Goal: Task Accomplishment & Management: Complete application form

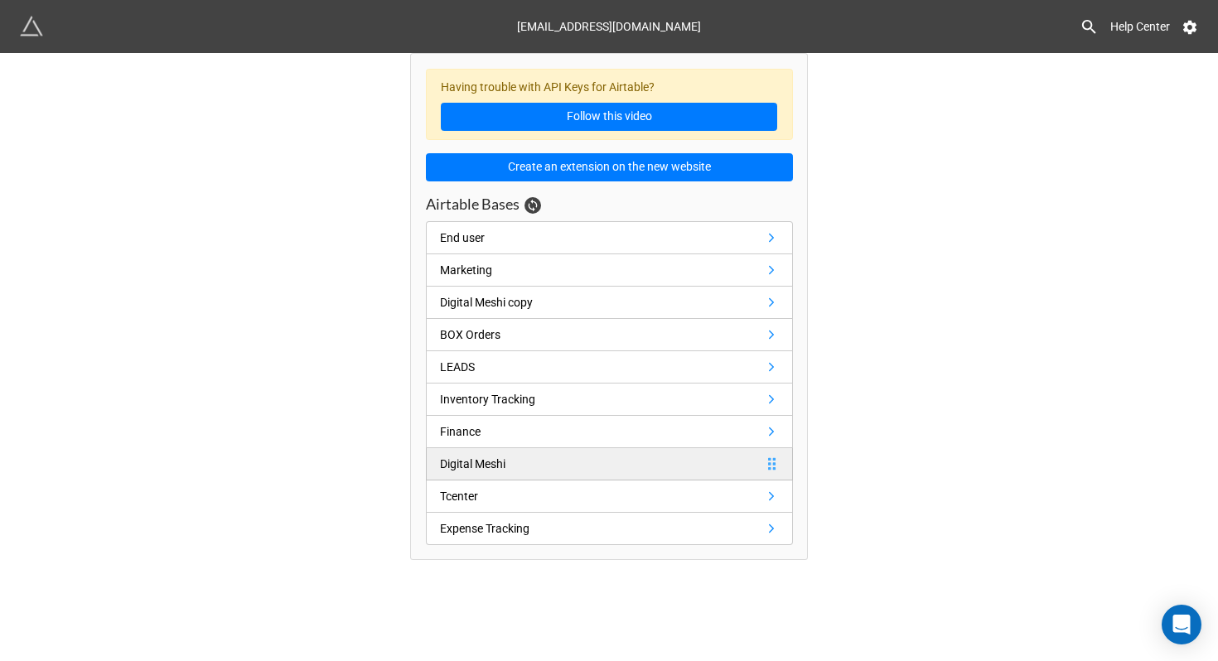
click at [491, 462] on div "Digital Meshi" at bounding box center [472, 464] width 65 height 18
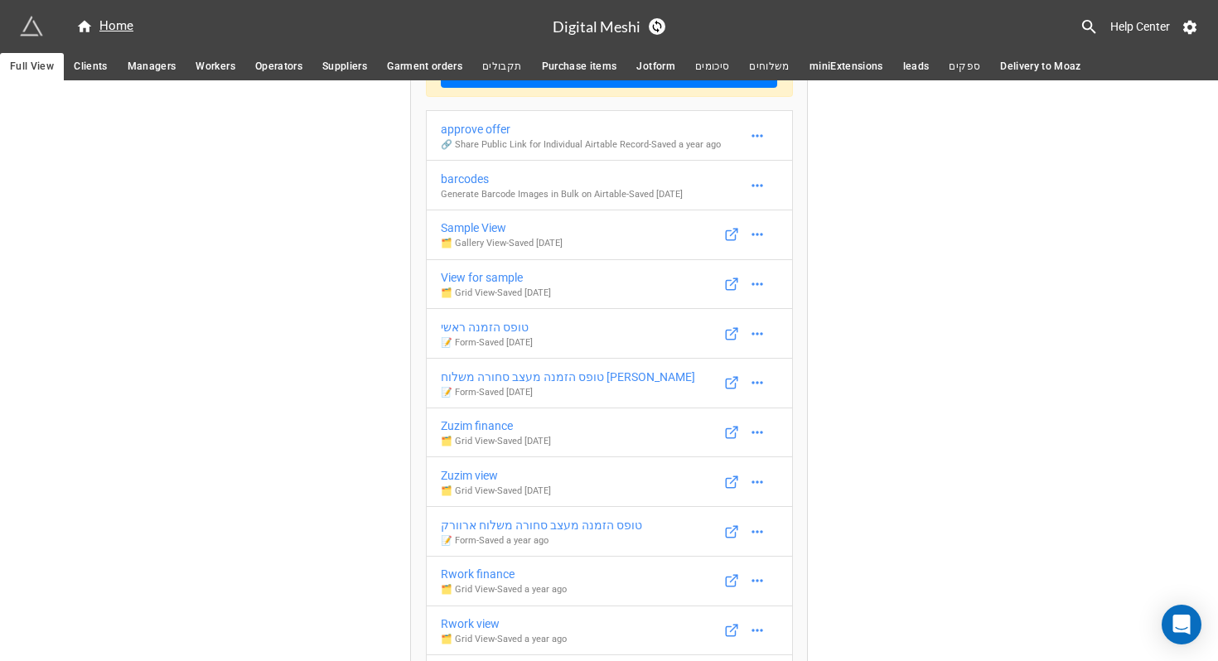
scroll to position [85, 0]
click at [505, 323] on div "טופס הזמנה ראשי" at bounding box center [487, 326] width 92 height 18
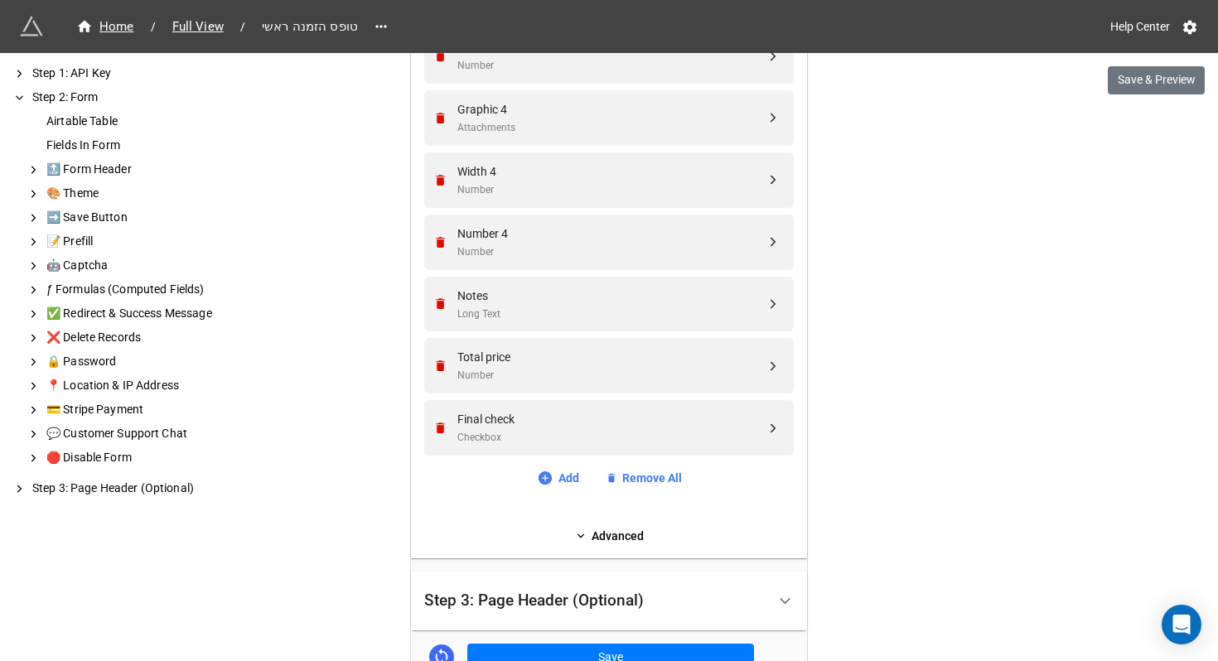
scroll to position [2427, 0]
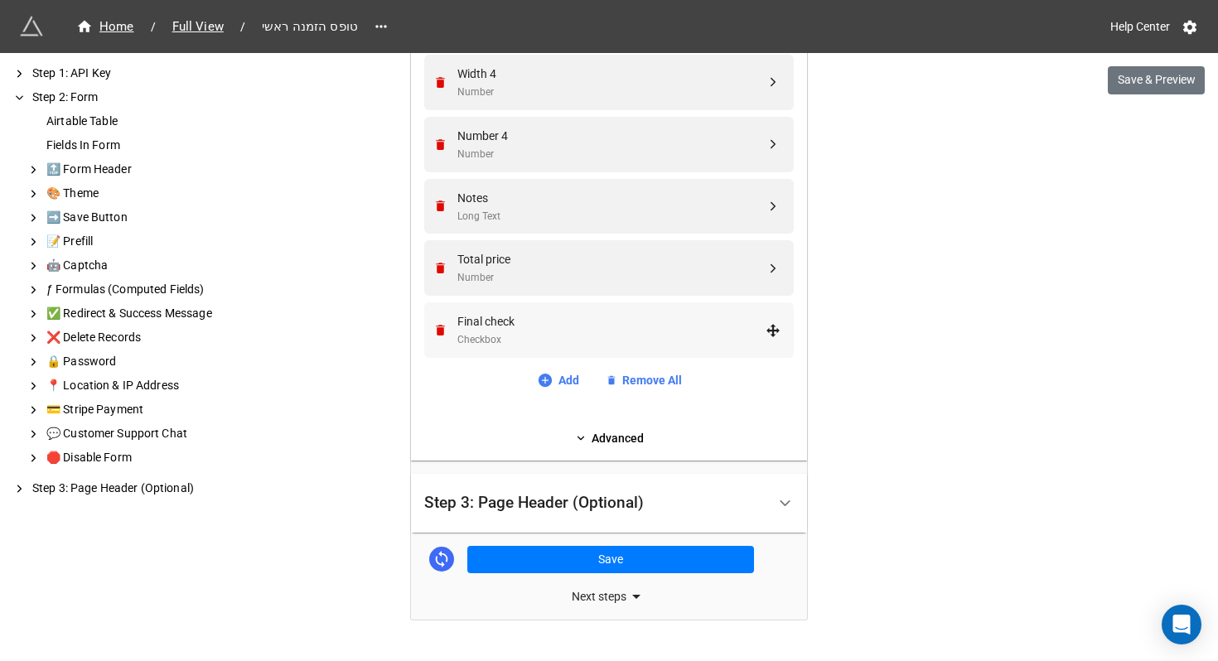
click at [621, 321] on div "Final check" at bounding box center [611, 321] width 308 height 18
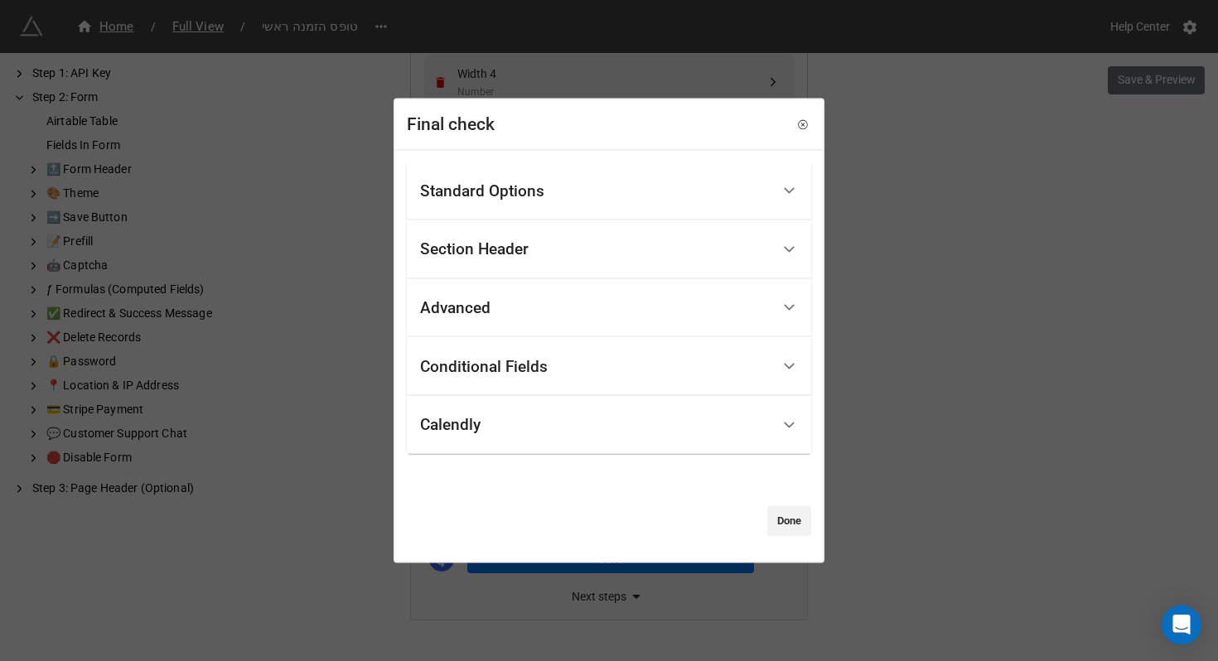
click at [621, 321] on div "Advanced" at bounding box center [595, 307] width 351 height 39
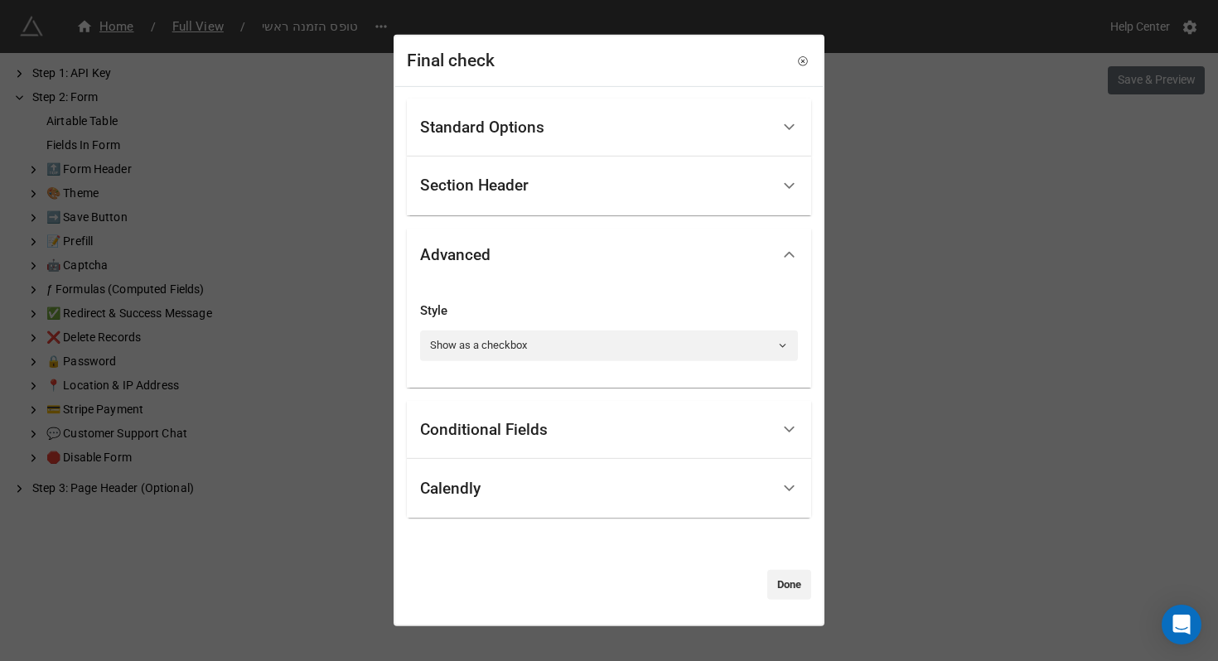
click at [685, 129] on div "Standard Options" at bounding box center [595, 127] width 351 height 39
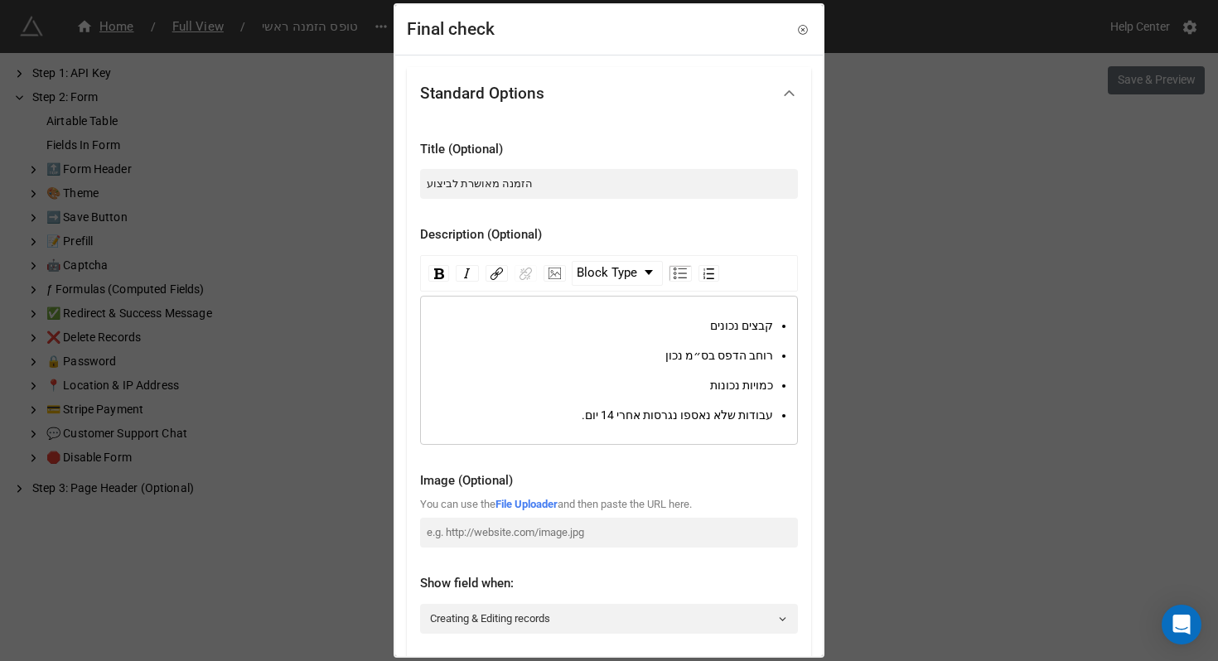
scroll to position [19, 0]
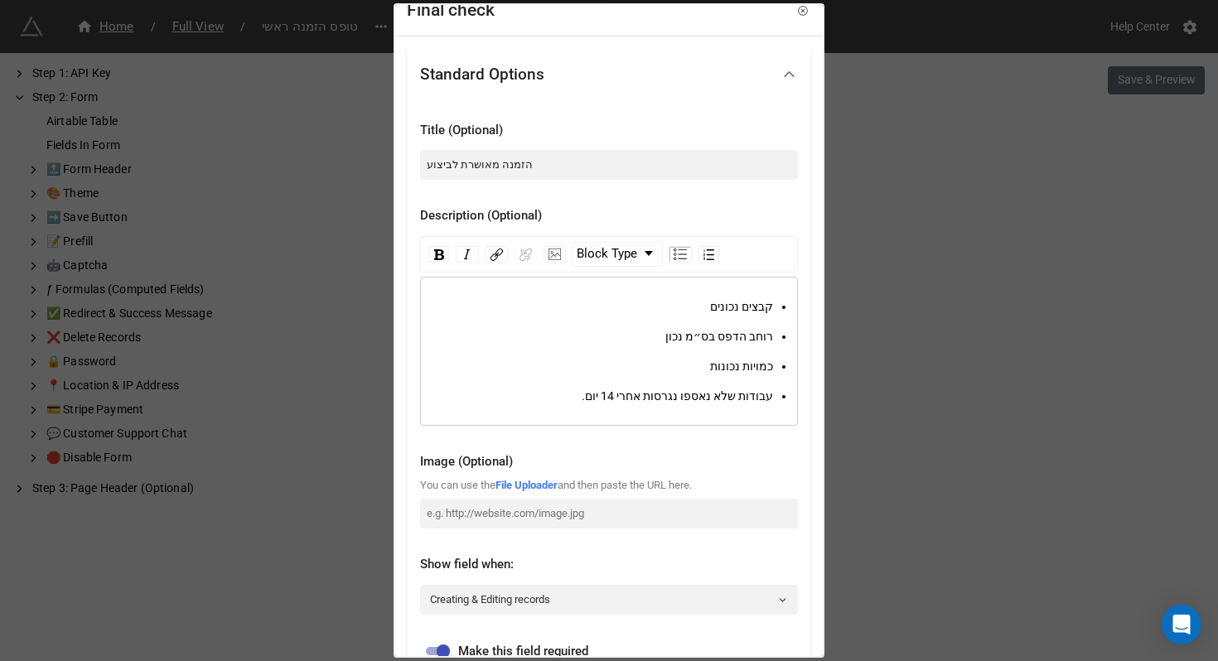
click at [698, 364] on div "כמויות נכונות" at bounding box center [600, 366] width 345 height 18
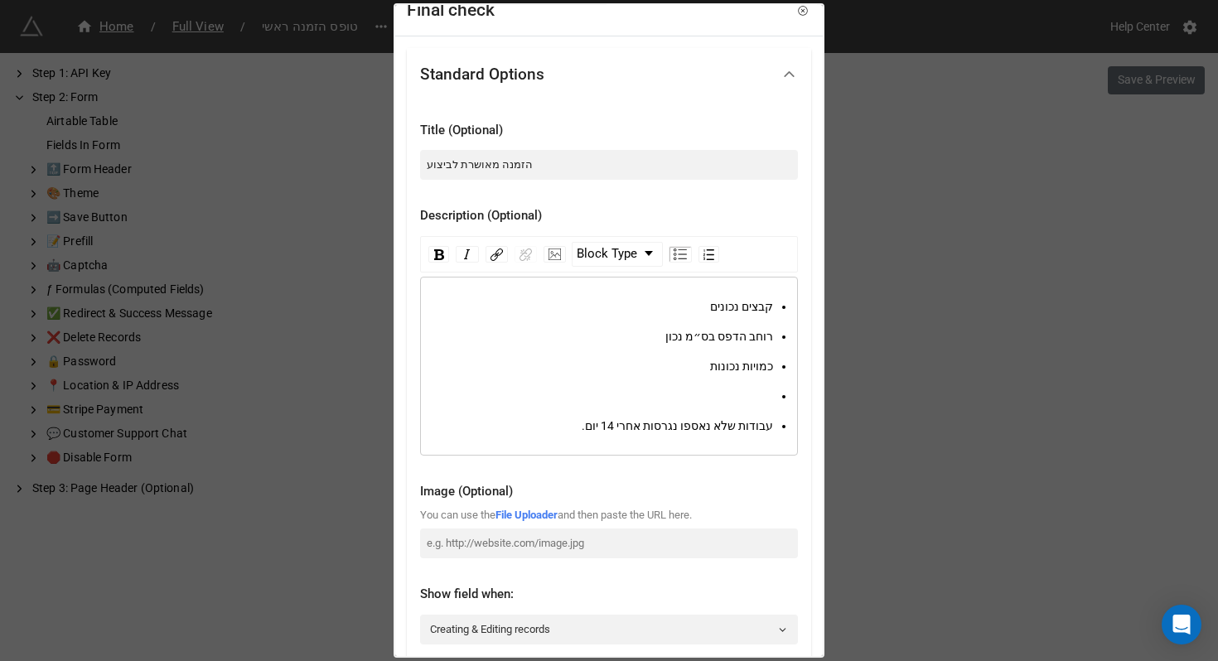
click at [654, 338] on div "רוחב הדפס בס״מ נכון" at bounding box center [600, 336] width 345 height 18
click at [701, 368] on div "כמויות נכונות" at bounding box center [600, 366] width 345 height 18
click at [743, 398] on div "rdw-editor" at bounding box center [600, 396] width 345 height 18
click at [703, 395] on span "עבודה מאושר לביצוע ללא" at bounding box center [709, 395] width 127 height 13
click at [624, 395] on div "עבודה מאושרת לביצוע ללא" at bounding box center [600, 396] width 345 height 18
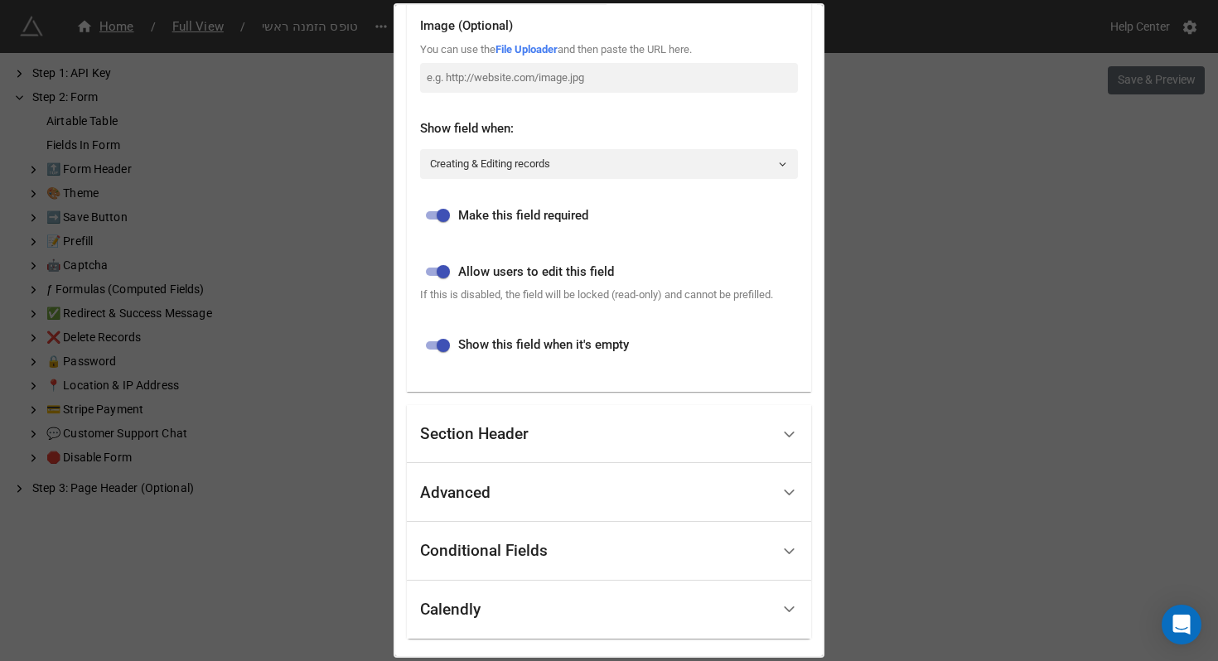
scroll to position [592, 0]
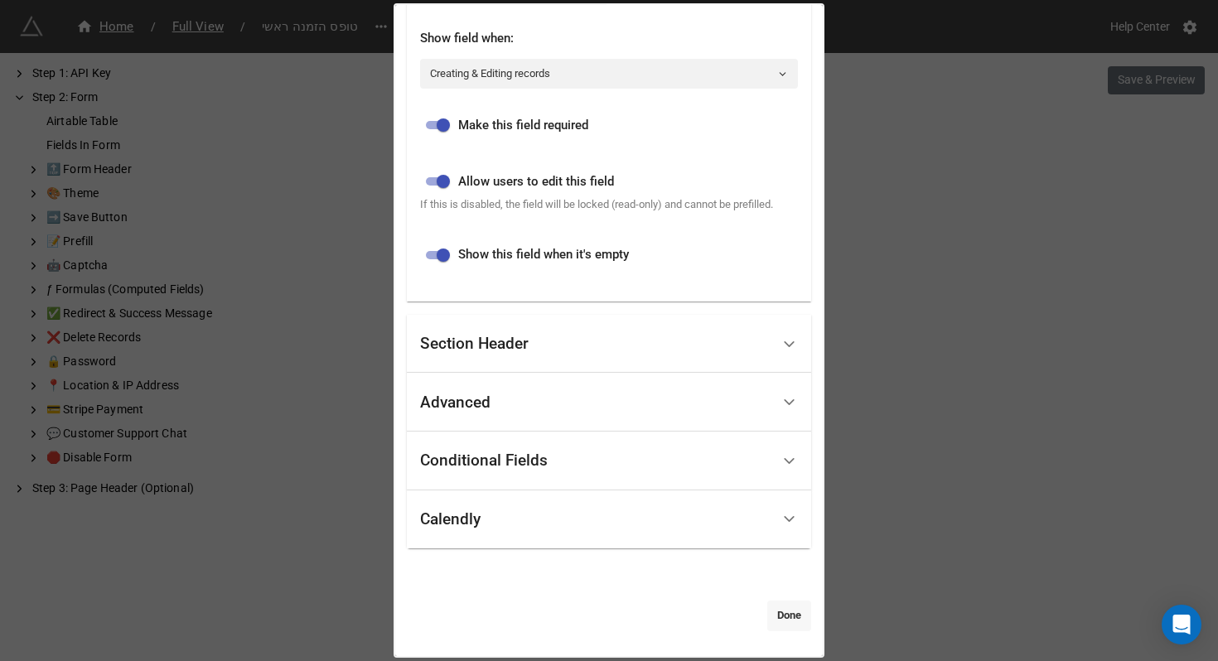
click at [783, 611] on link "Done" at bounding box center [789, 616] width 44 height 30
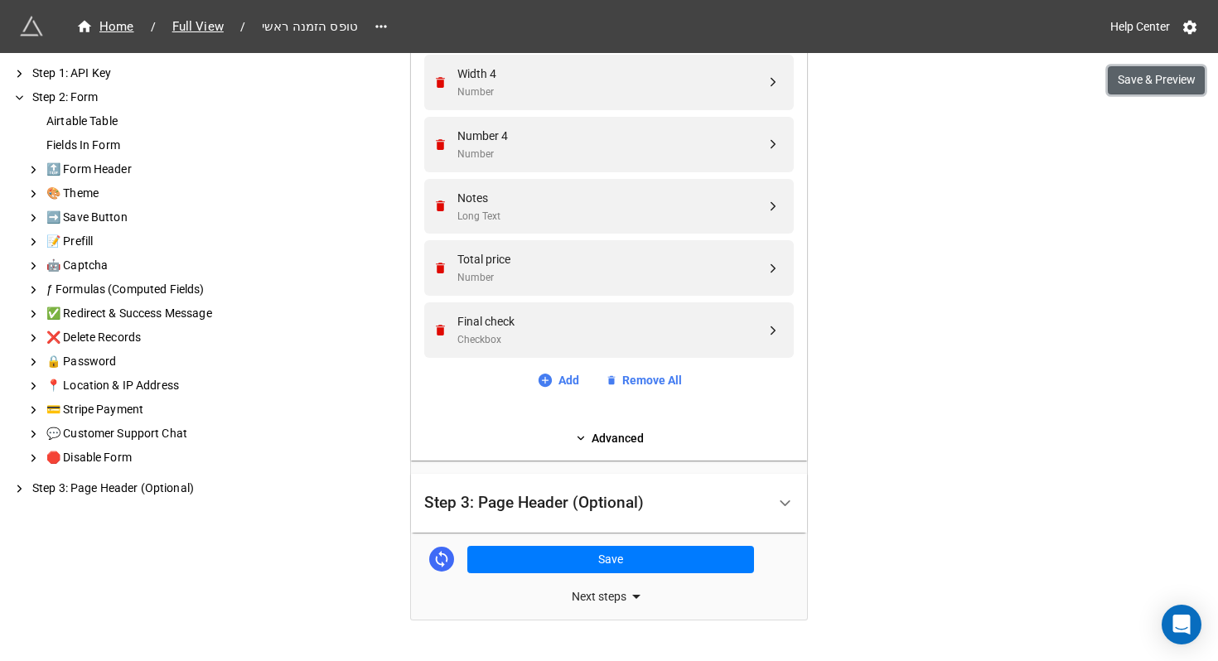
click at [1145, 79] on button "Save & Preview" at bounding box center [1156, 80] width 97 height 28
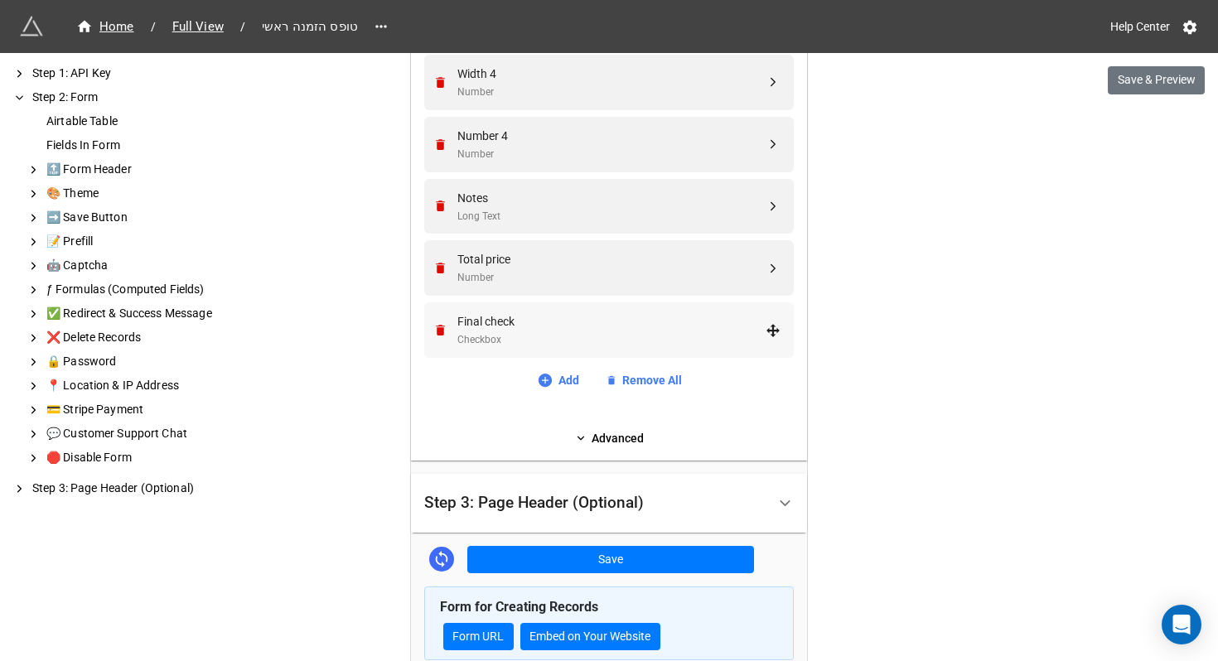
click at [585, 330] on div "Final check" at bounding box center [611, 321] width 308 height 18
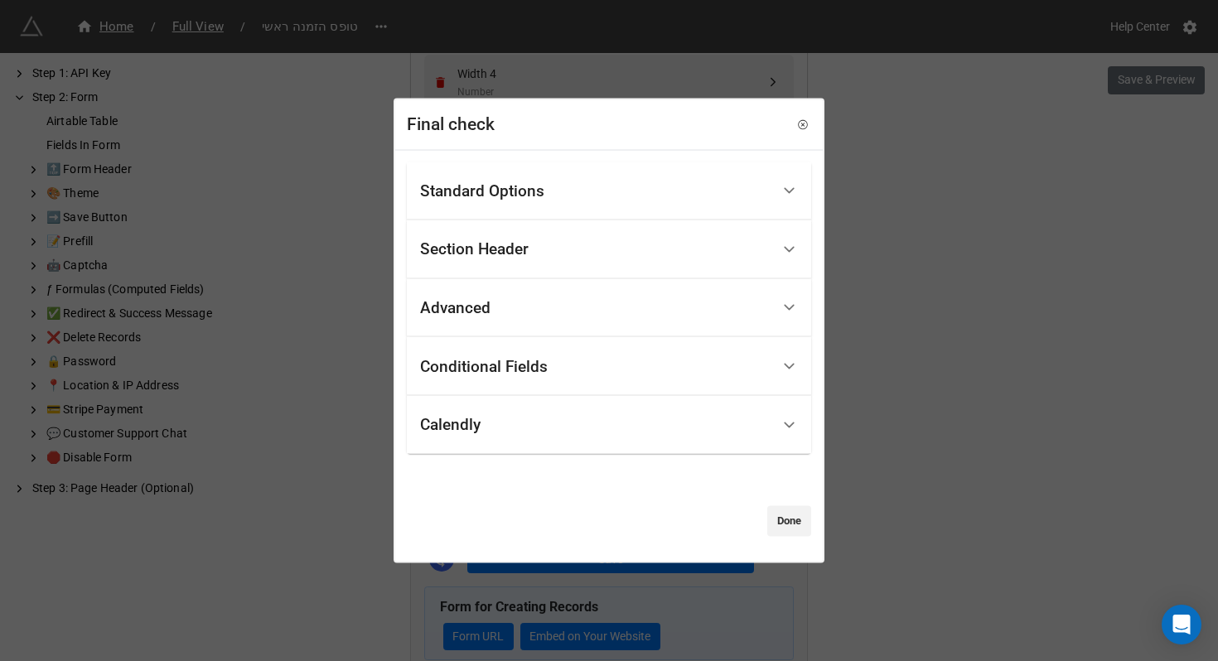
click at [578, 196] on div "Standard Options" at bounding box center [595, 191] width 351 height 39
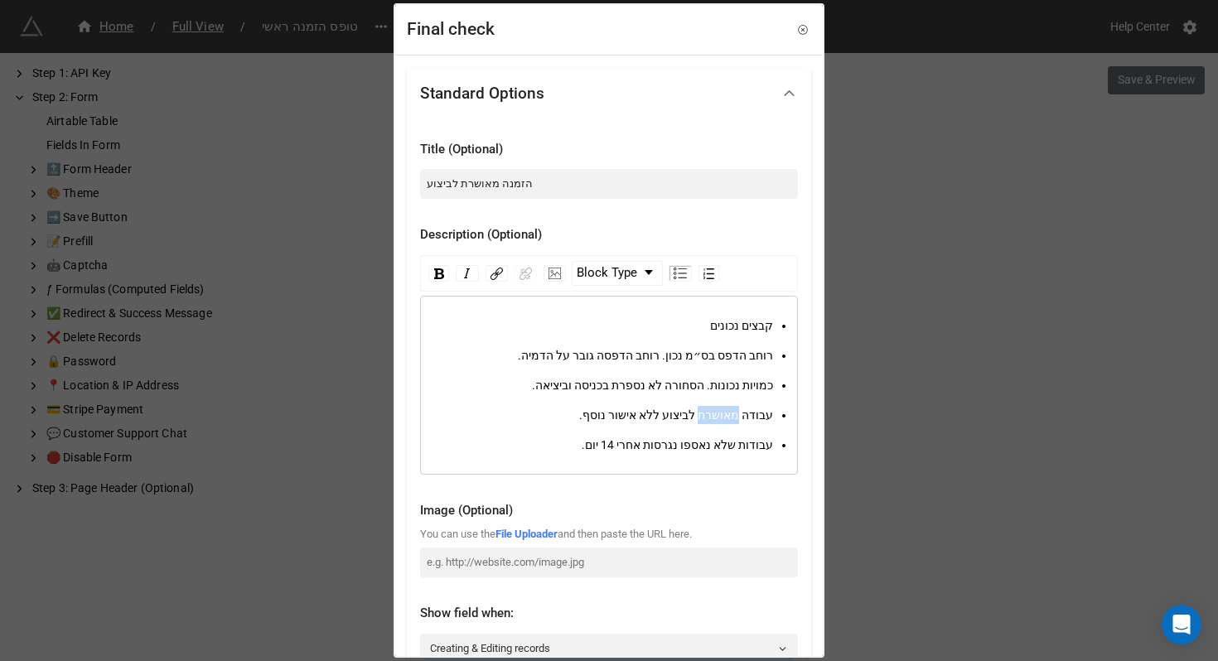
drag, startPoint x: 733, startPoint y: 417, endPoint x: 698, endPoint y: 416, distance: 34.8
click at [698, 416] on span "עבודה מאושרת לביצוע ללא אישור נוסף." at bounding box center [676, 415] width 194 height 13
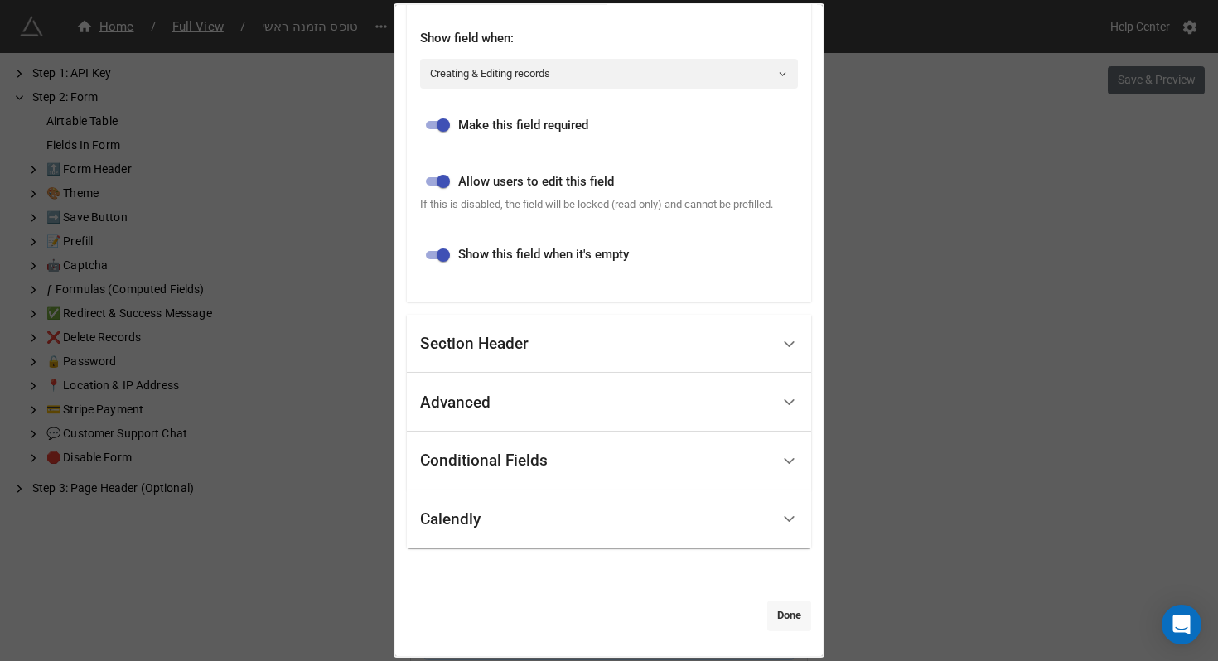
click at [778, 620] on link "Done" at bounding box center [789, 616] width 44 height 30
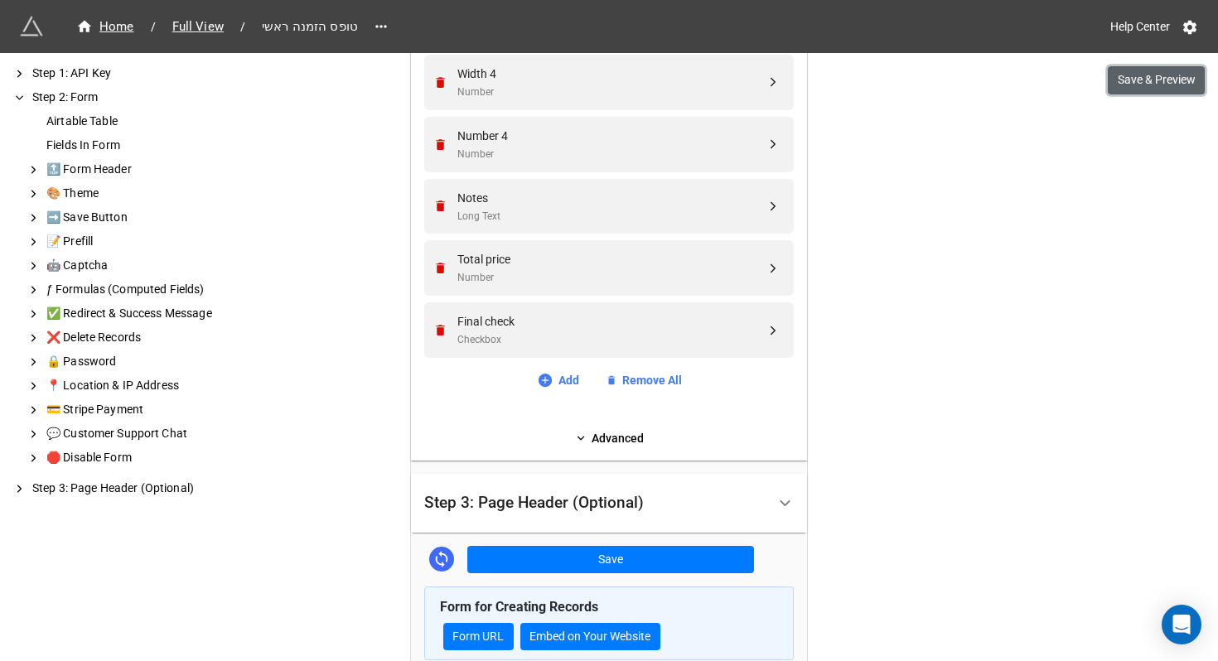
click at [1147, 74] on button "Save & Preview" at bounding box center [1156, 80] width 97 height 28
click at [635, 325] on div "Final check" at bounding box center [611, 321] width 308 height 18
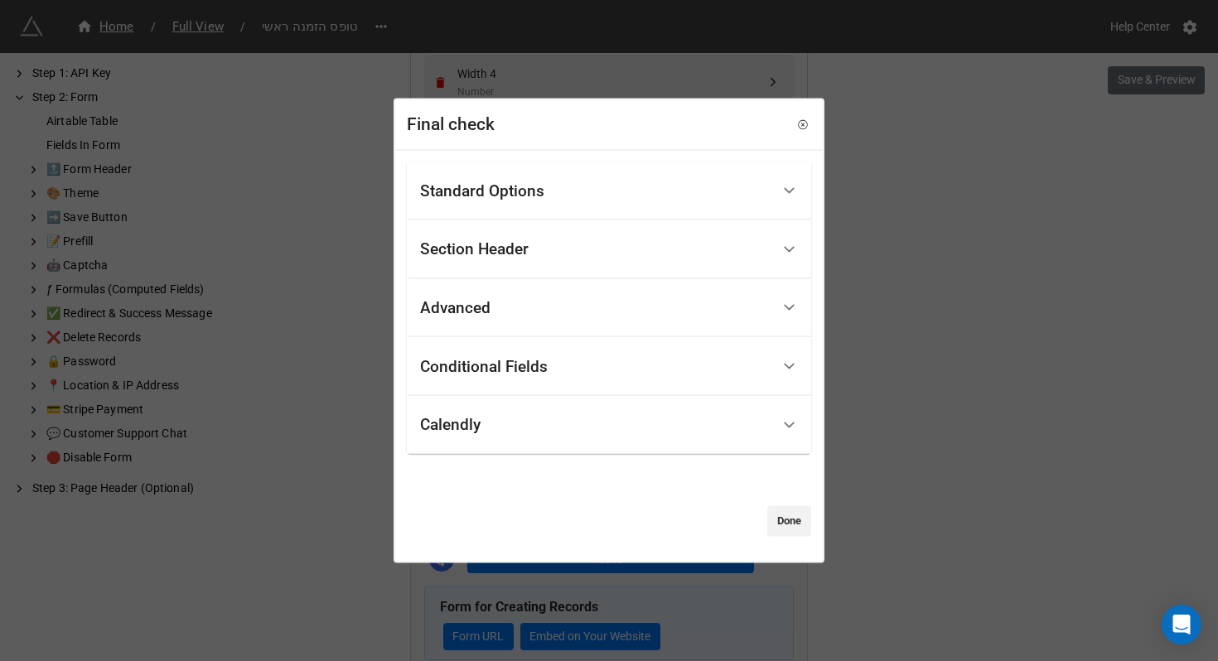
click at [615, 202] on div "Standard Options" at bounding box center [595, 191] width 351 height 39
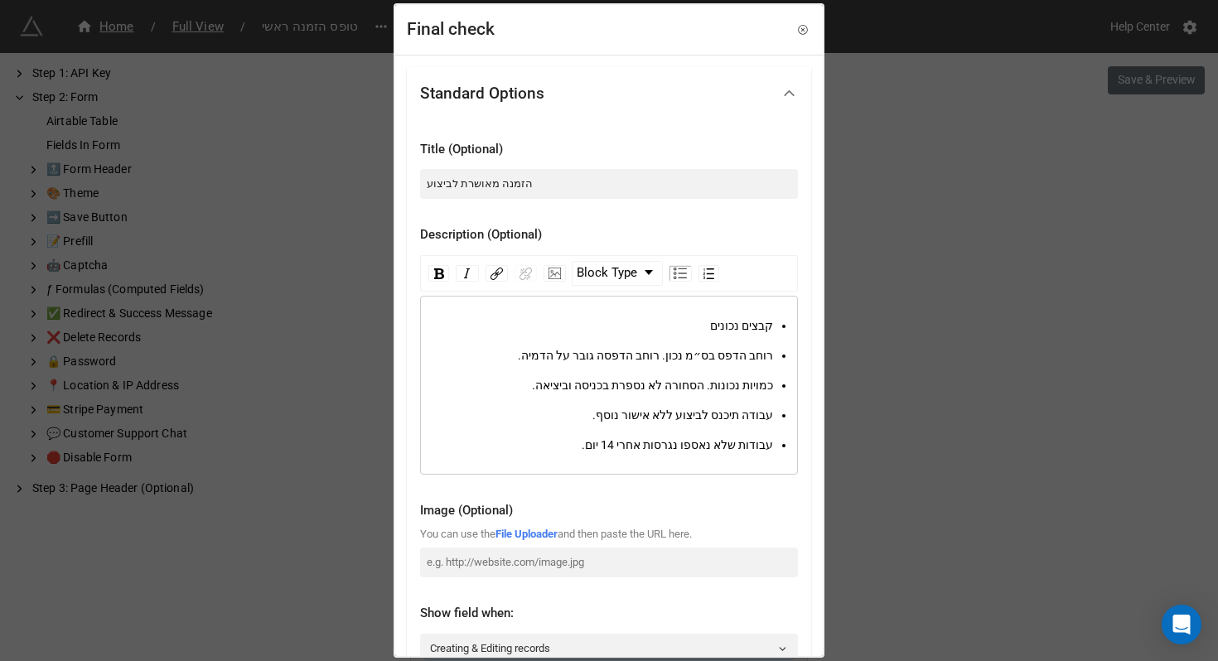
click at [592, 419] on div "עבודה תיכנס לביצוע ללא אישור נוסף." at bounding box center [600, 415] width 345 height 18
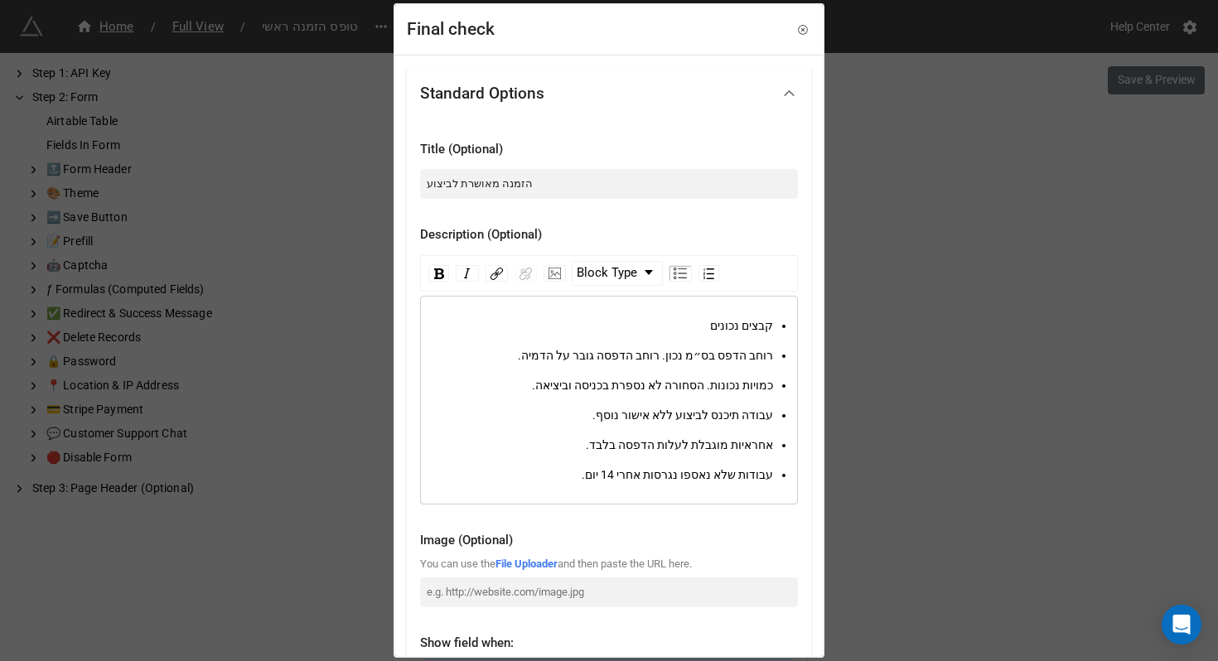
scroll to position [621, 0]
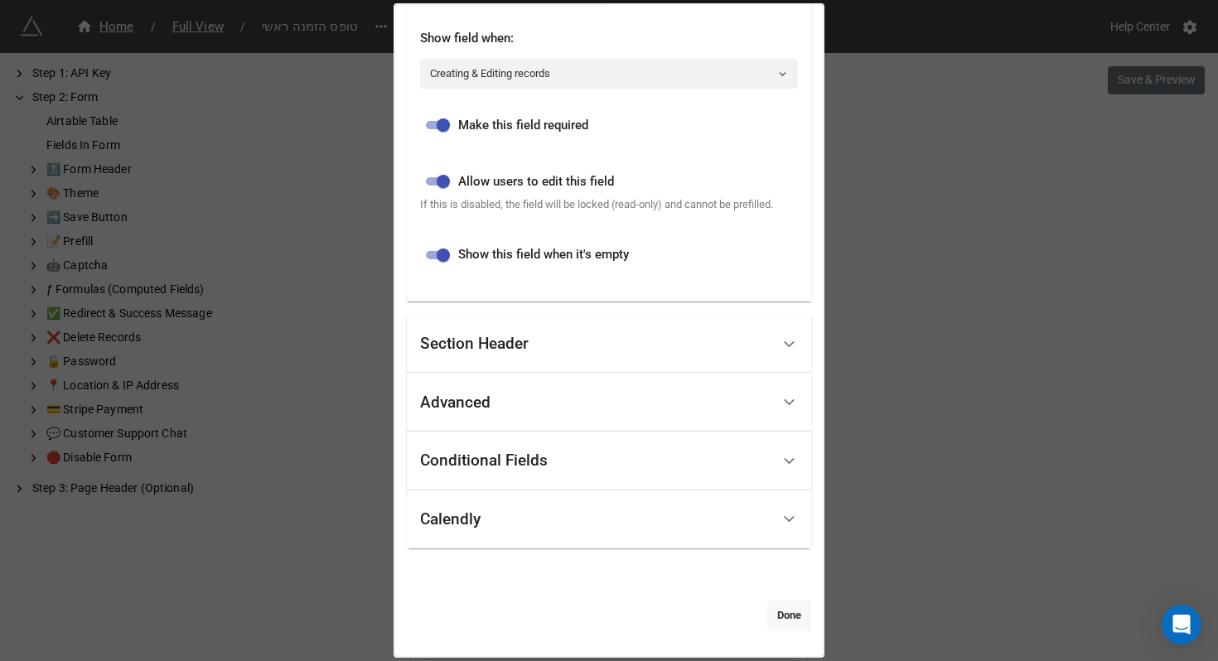
click at [769, 620] on link "Done" at bounding box center [789, 616] width 44 height 30
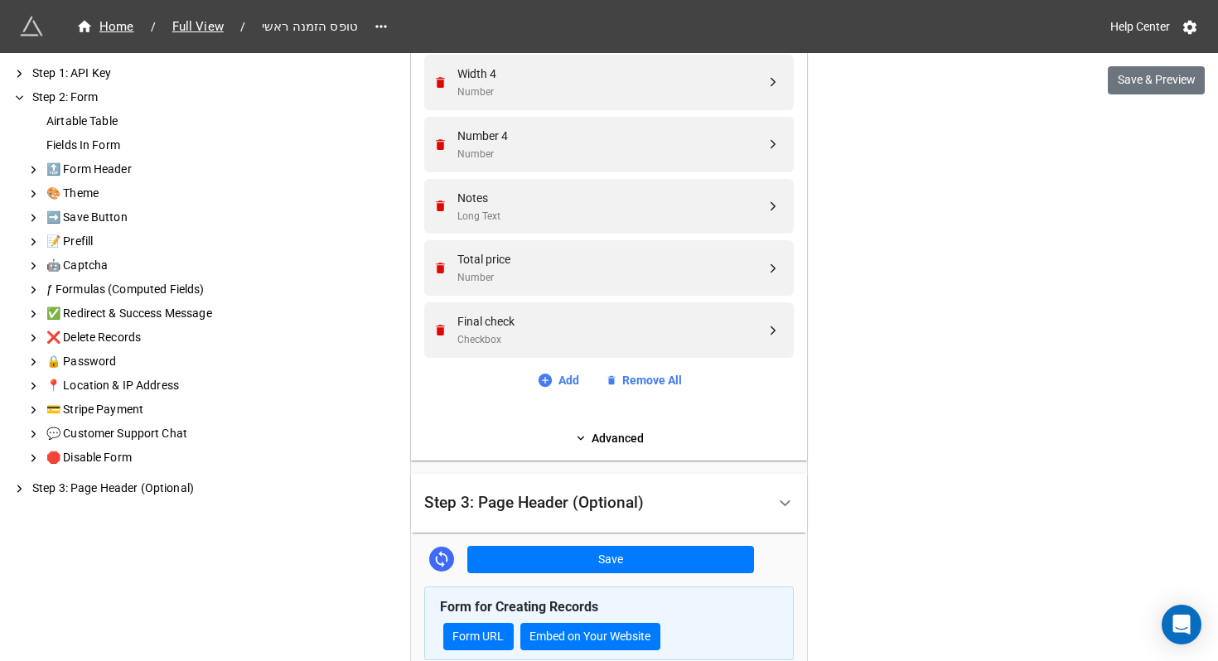
scroll to position [2884, 0]
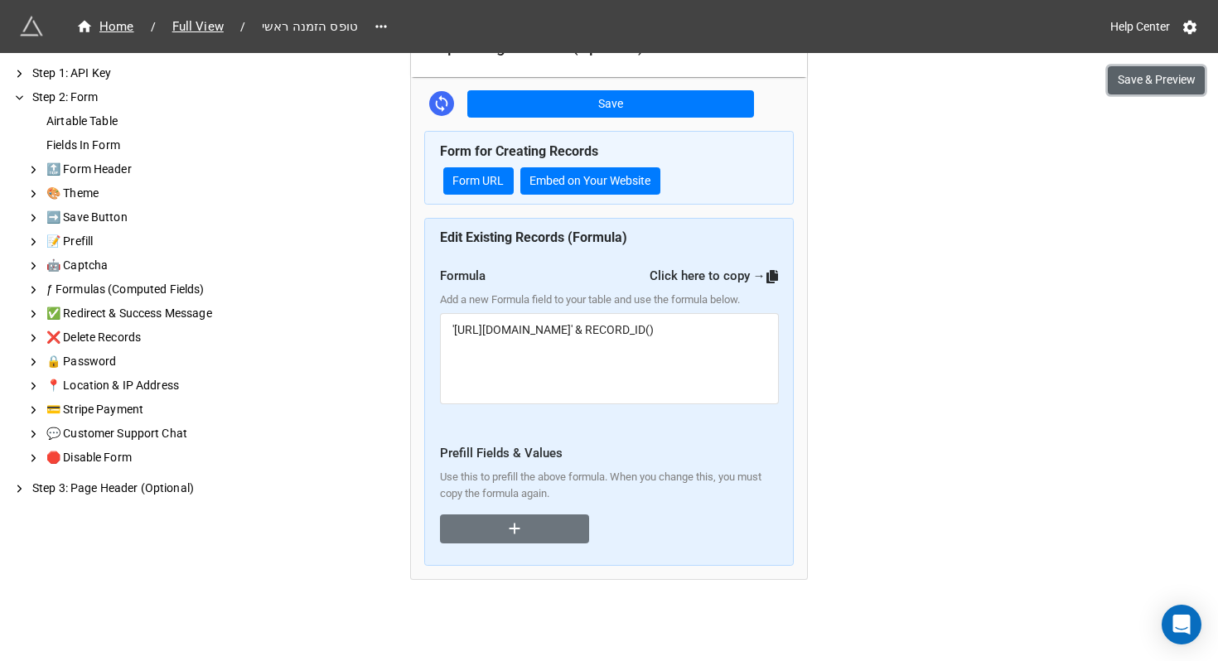
click at [1148, 71] on button "Save & Preview" at bounding box center [1156, 80] width 97 height 28
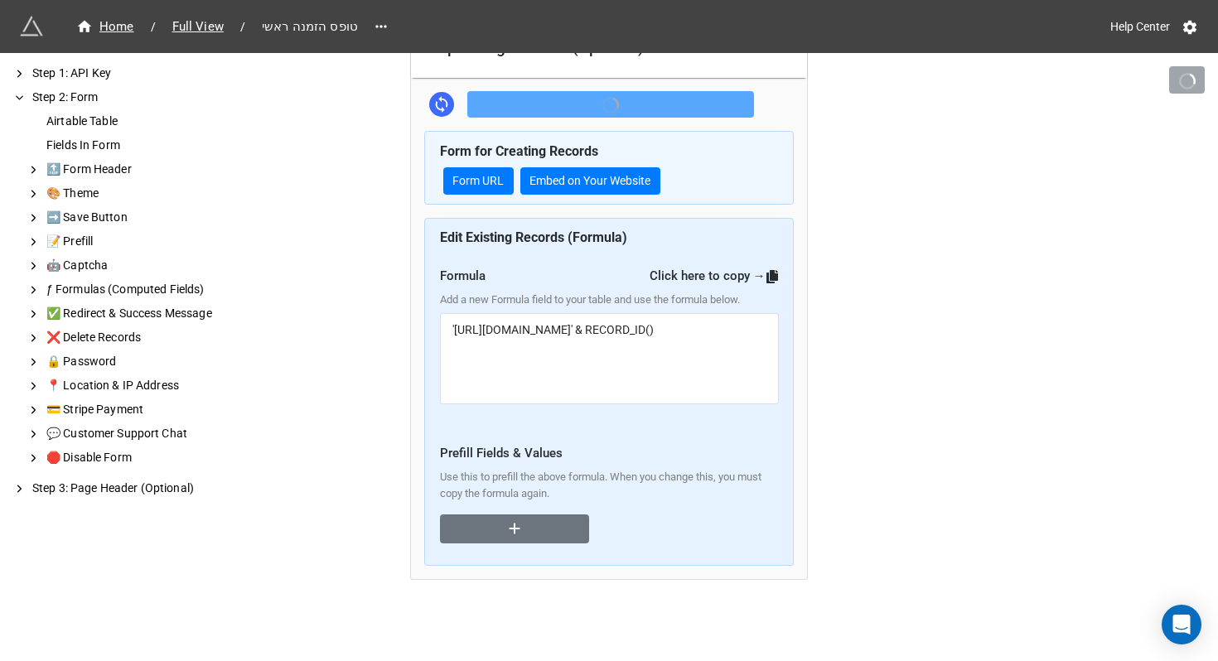
scroll to position [2883, 0]
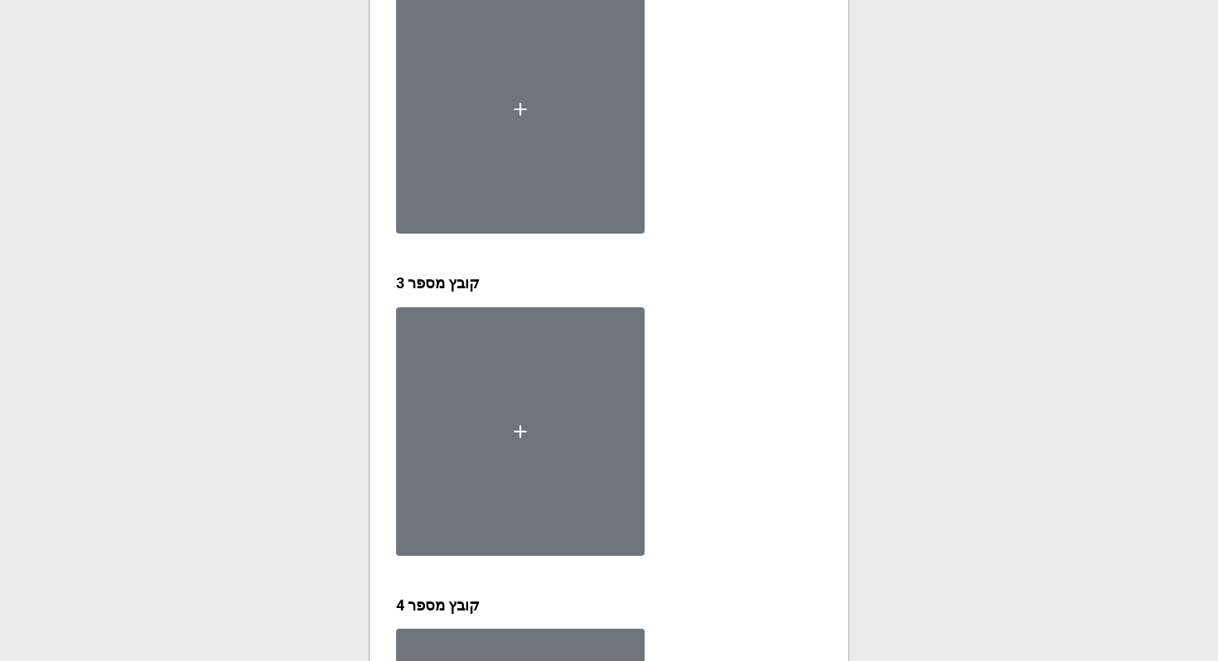
scroll to position [3386, 0]
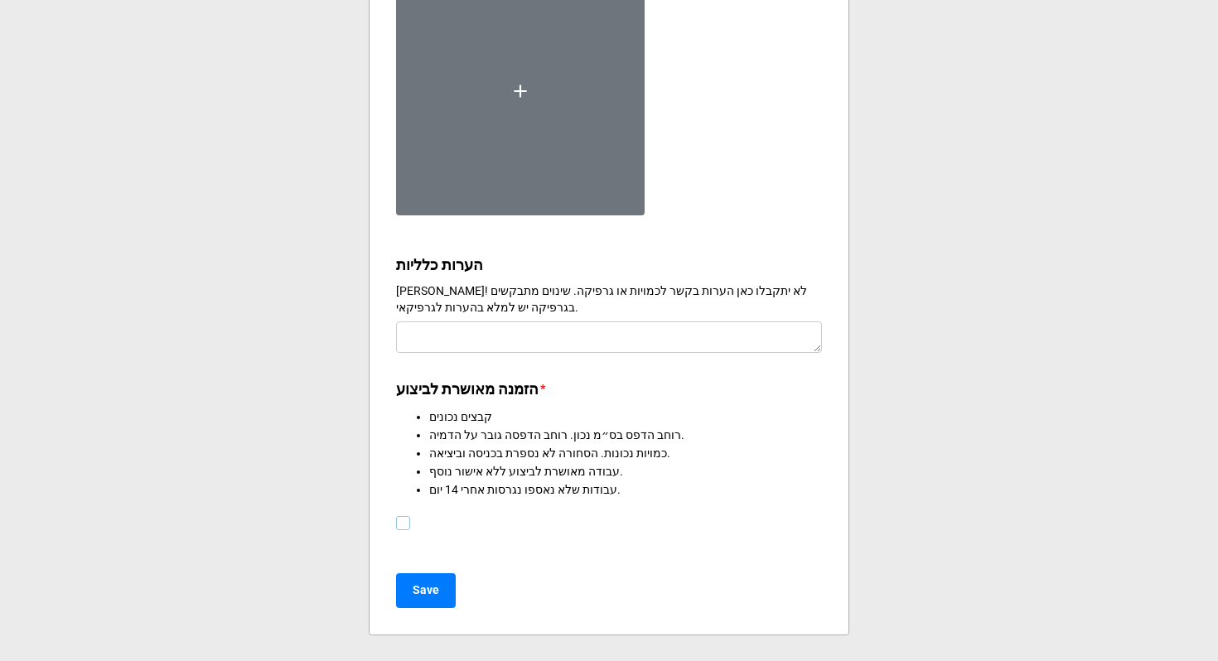
click at [398, 516] on label at bounding box center [403, 516] width 14 height 0
checkbox input "true"
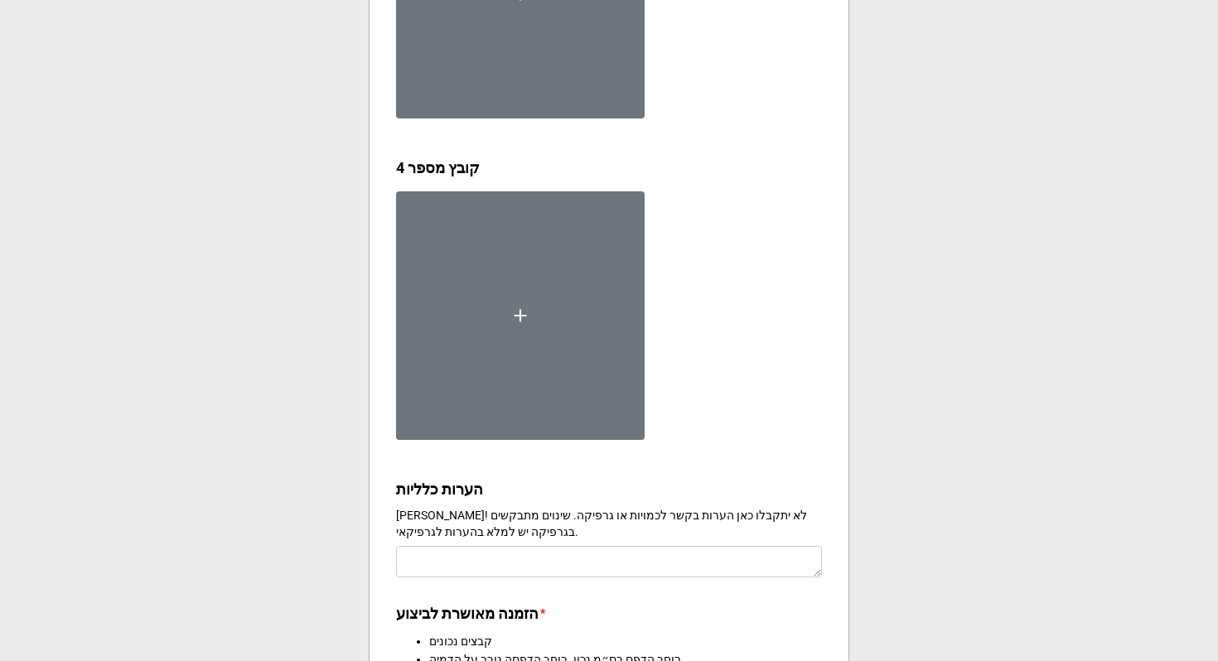
scroll to position [3386, 0]
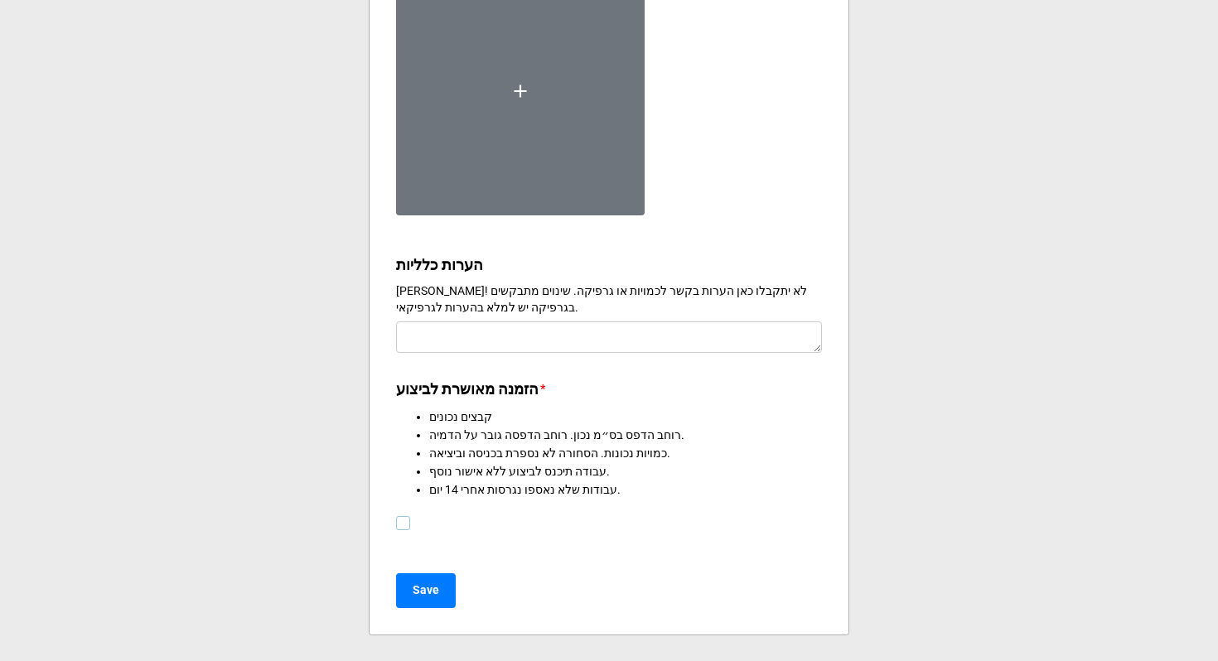
click at [400, 516] on label at bounding box center [403, 516] width 14 height 0
checkbox input "true"
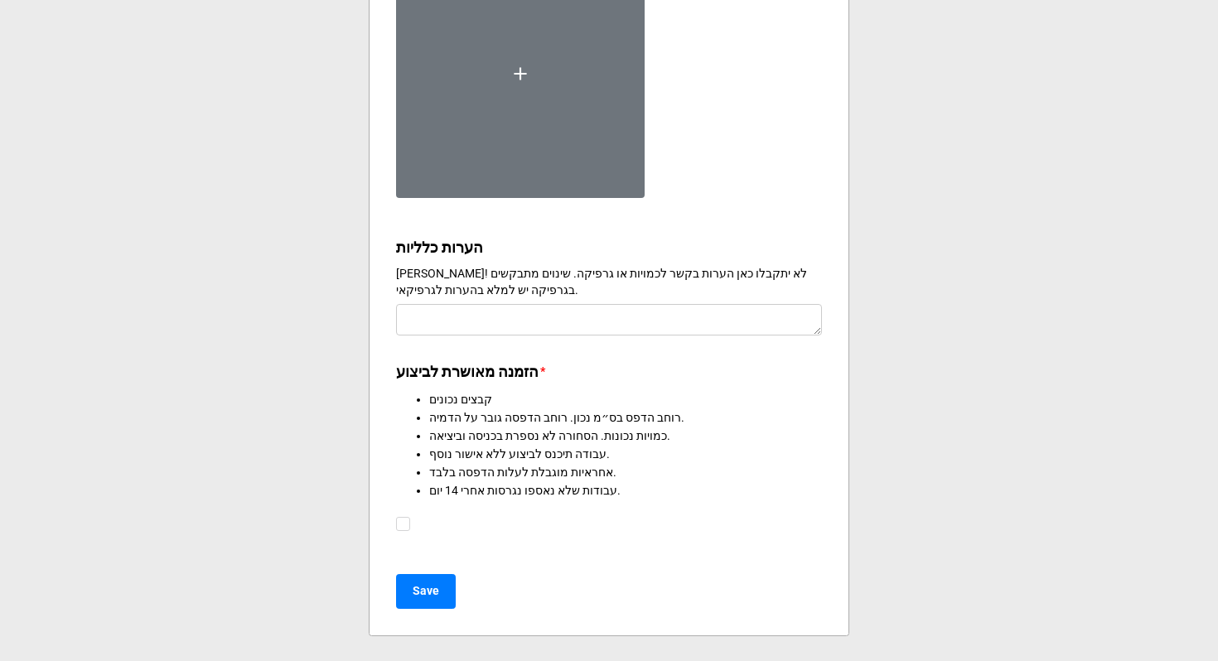
scroll to position [3404, 0]
click at [396, 533] on div "הזמנה מאושרת לביצוע * קבצים נכונים רוחב הדפס בס״מ נכון. רוחב הדפסה גובר על הדמי…" at bounding box center [609, 447] width 426 height 175
click at [396, 516] on label at bounding box center [403, 516] width 14 height 0
checkbox input "true"
